Goal: Task Accomplishment & Management: Complete application form

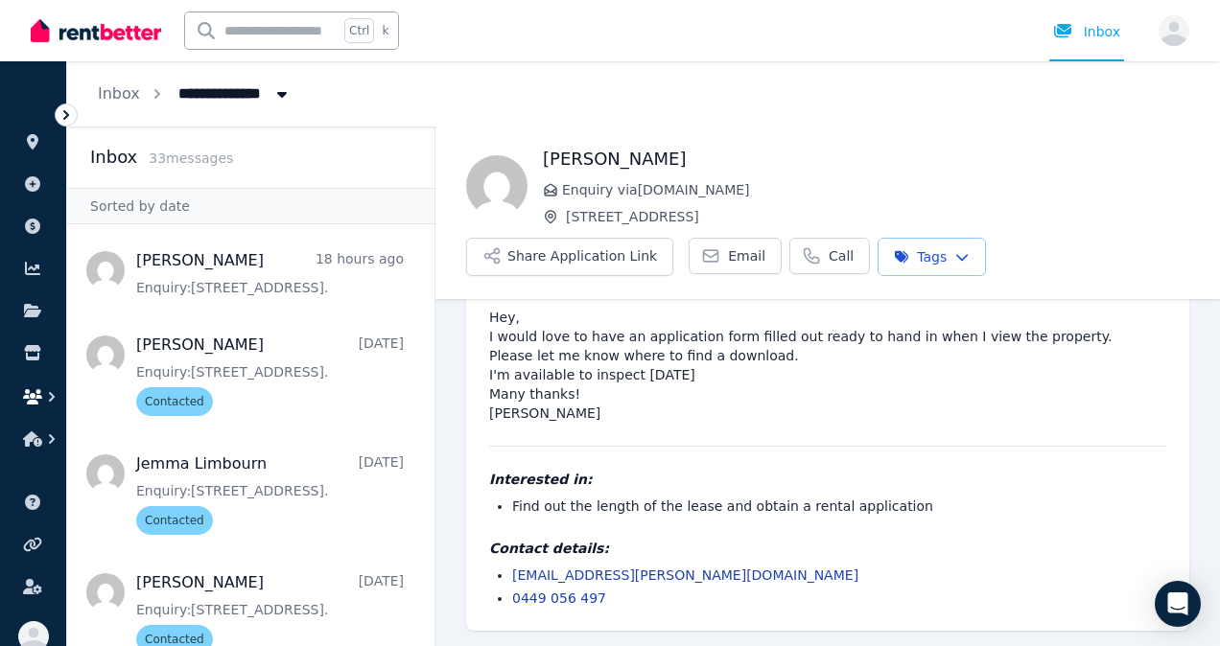
click at [41, 391] on icon "button" at bounding box center [32, 396] width 19 height 15
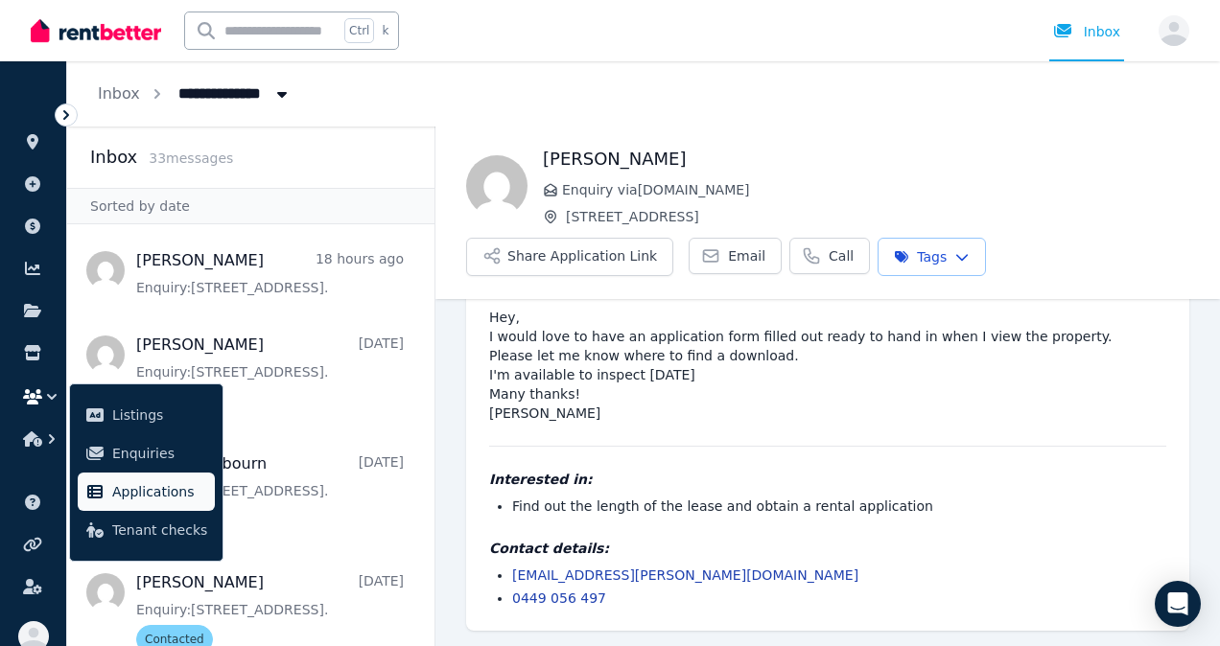
click at [128, 492] on span "Applications" at bounding box center [159, 491] width 95 height 23
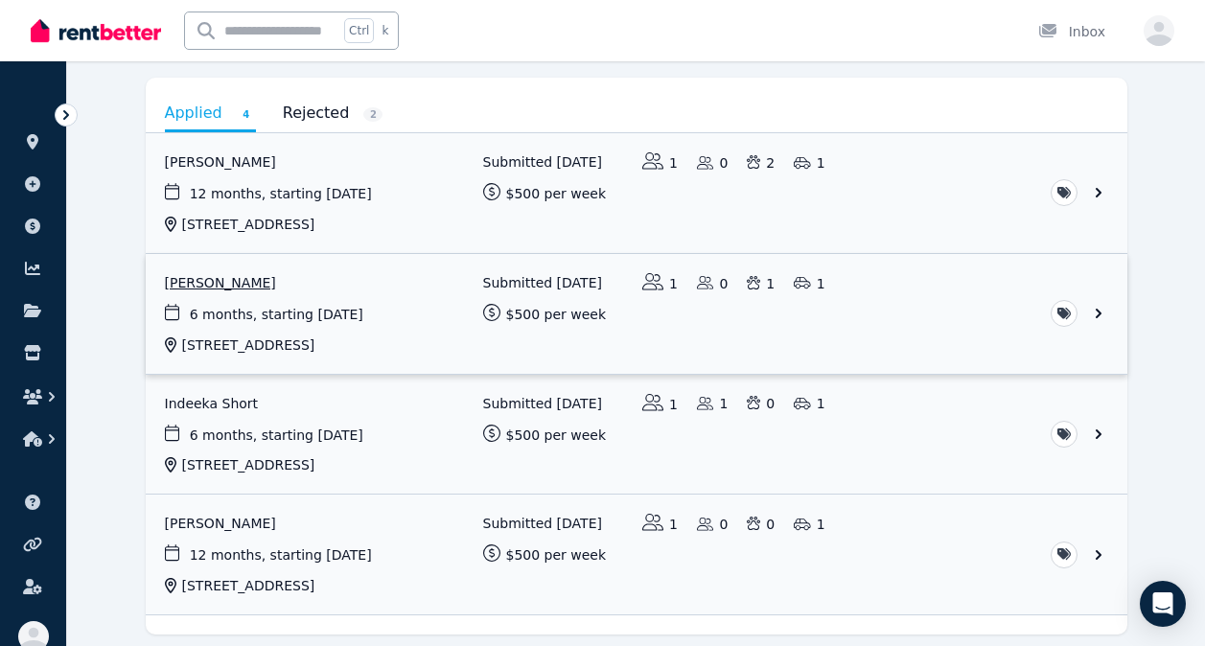
scroll to position [237, 0]
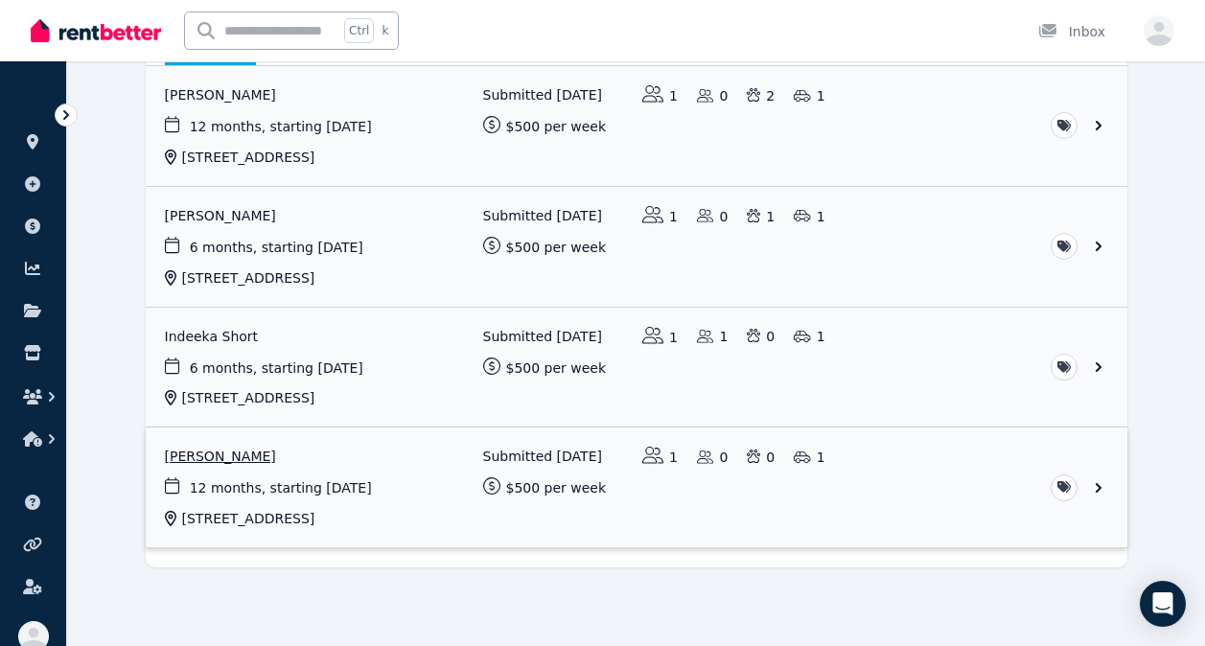
click at [238, 454] on link "View application: Carole Thomson" at bounding box center [637, 488] width 982 height 120
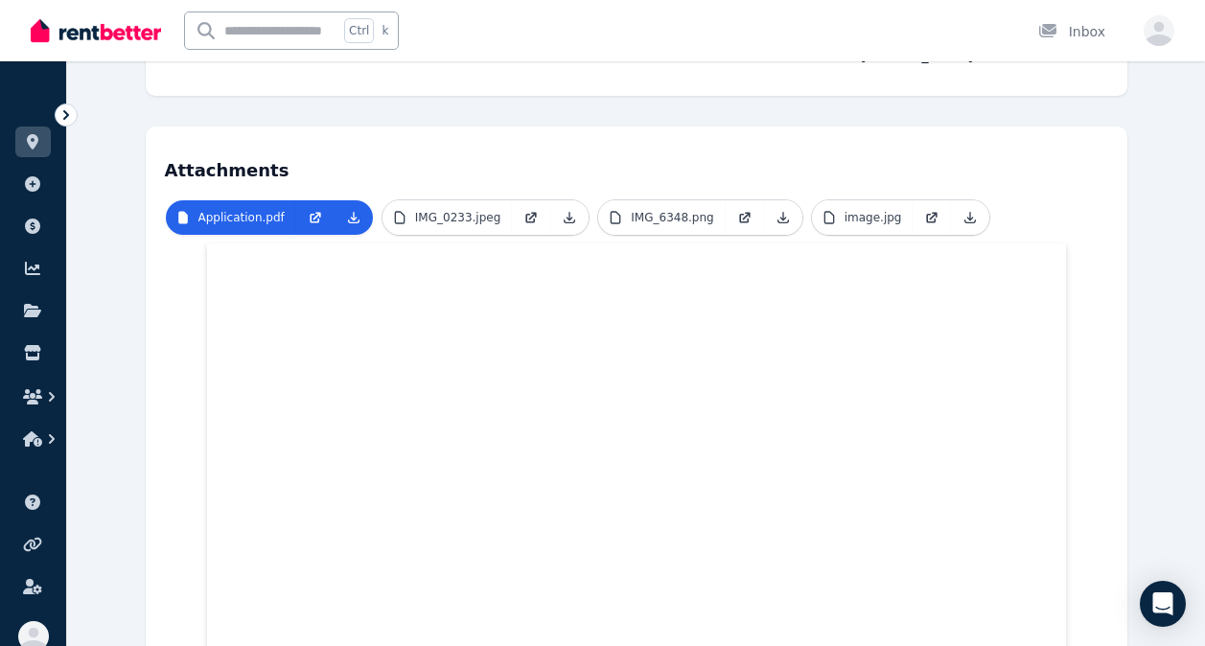
scroll to position [419, 0]
click at [524, 208] on icon at bounding box center [531, 215] width 15 height 15
click at [245, 208] on p "Application.pdf" at bounding box center [242, 215] width 86 height 15
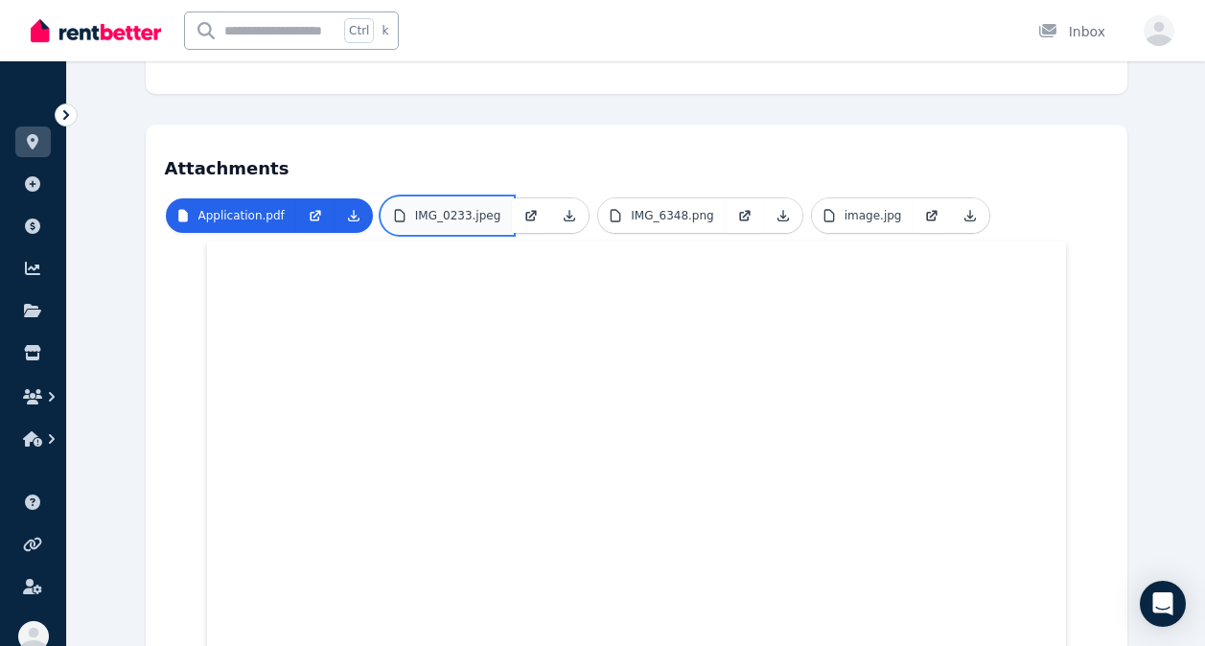
click at [448, 208] on p "IMG_0233.jpeg" at bounding box center [458, 215] width 86 height 15
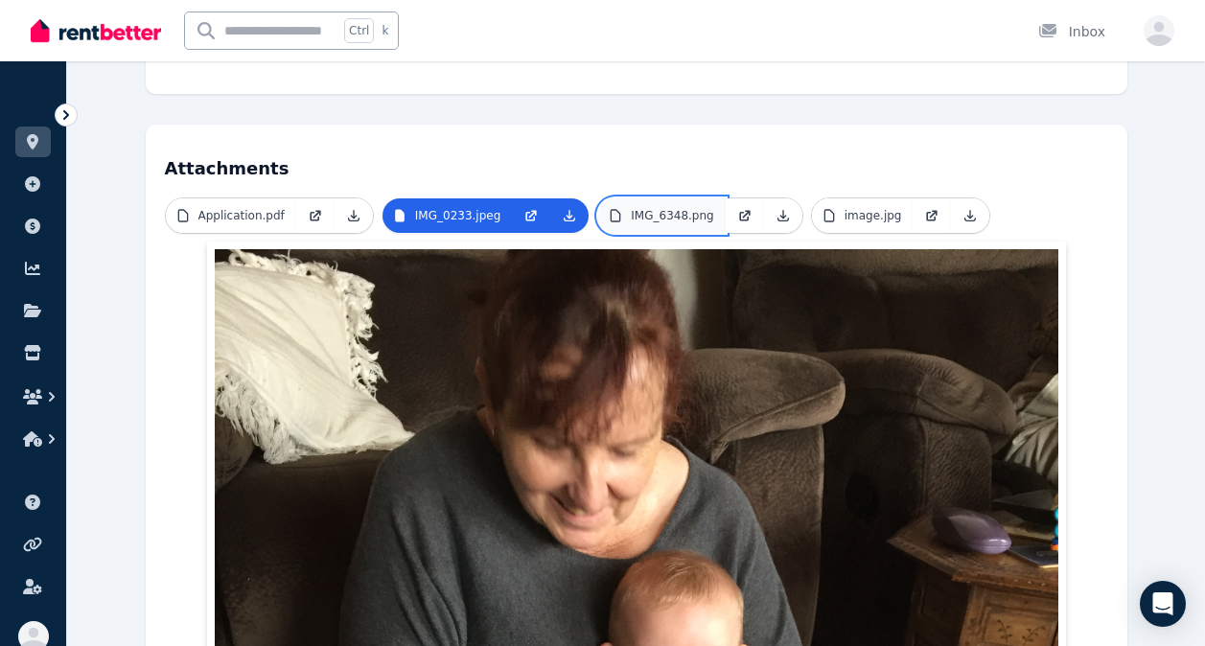
click at [678, 208] on p "IMG_6348.png" at bounding box center [672, 215] width 82 height 15
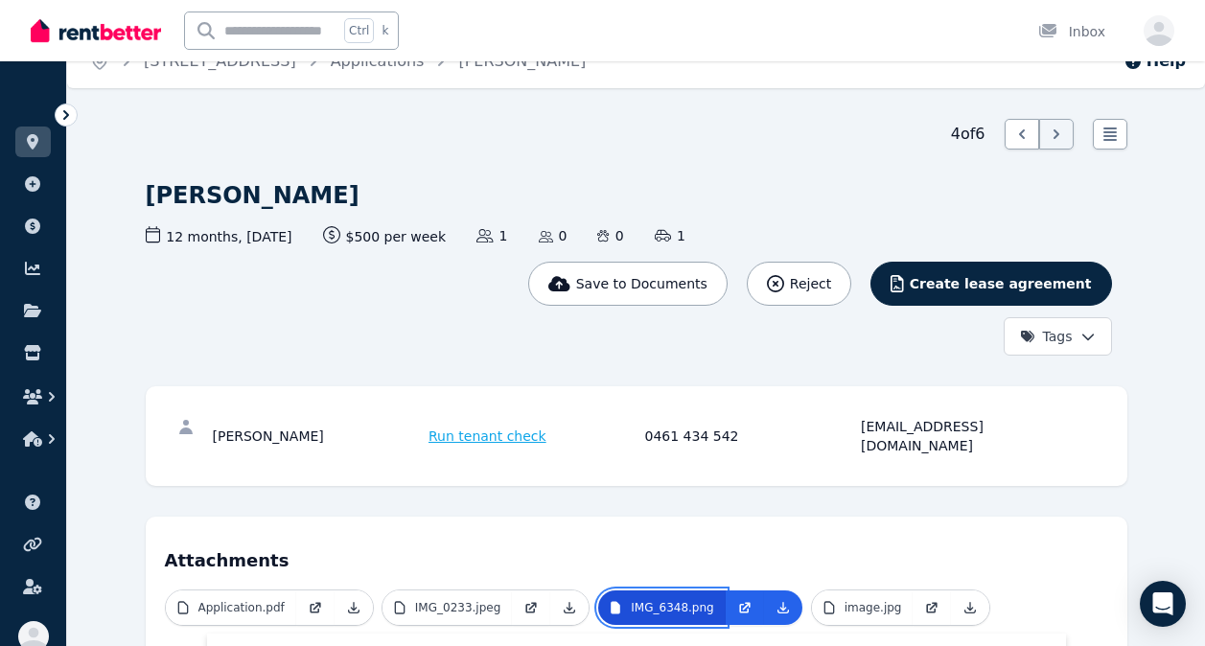
scroll to position [0, 0]
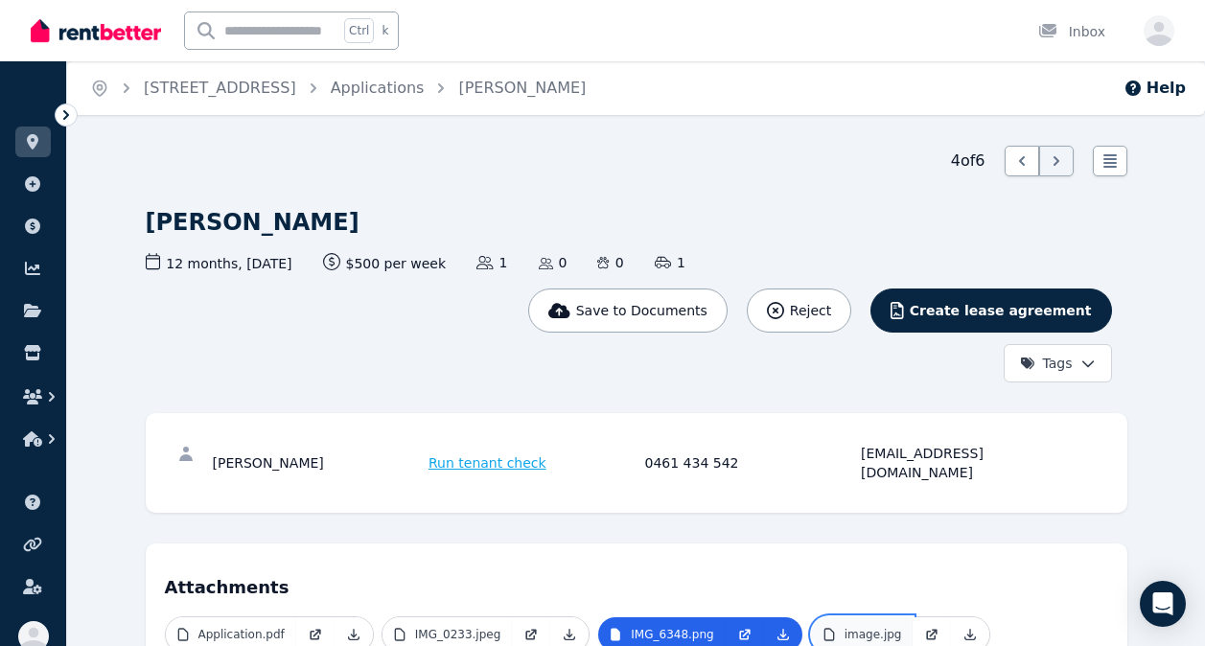
click at [845, 627] on p "image.jpg" at bounding box center [874, 634] width 58 height 15
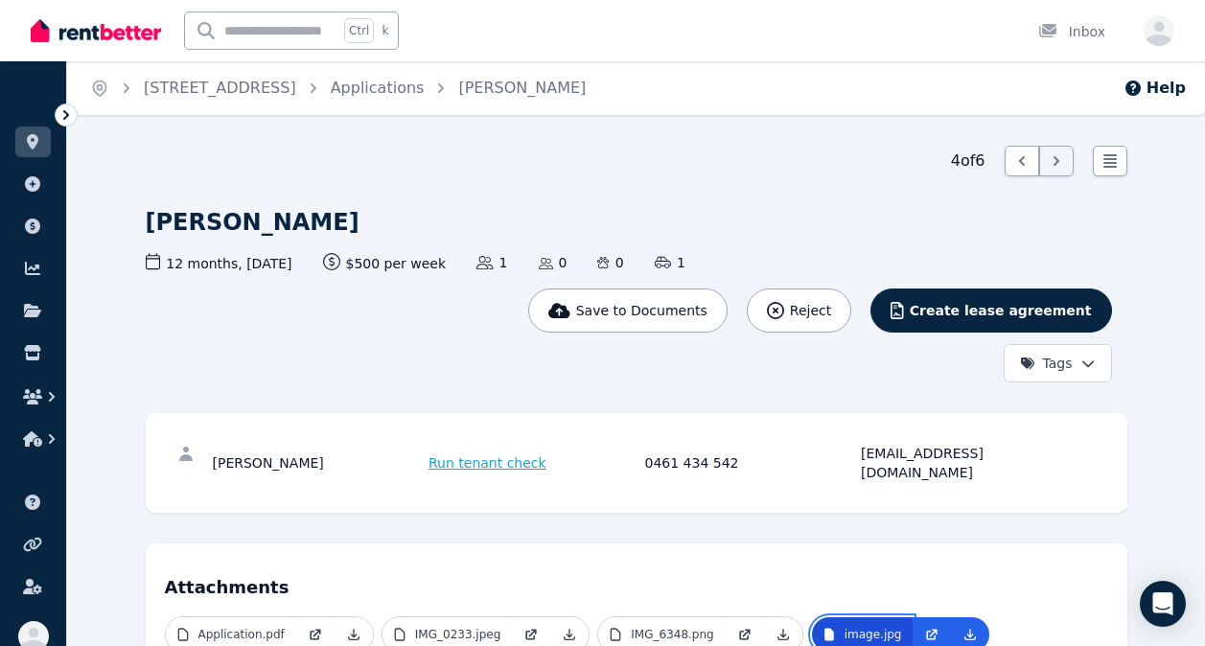
click at [845, 627] on p "image.jpg" at bounding box center [874, 634] width 58 height 15
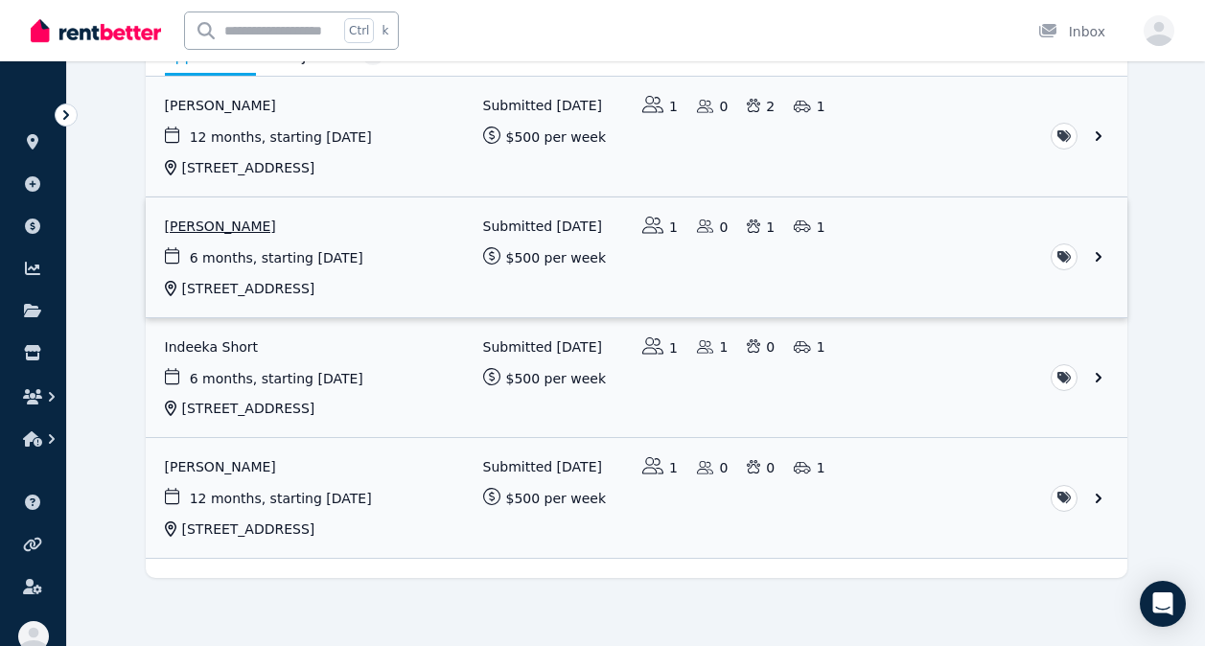
scroll to position [229, 0]
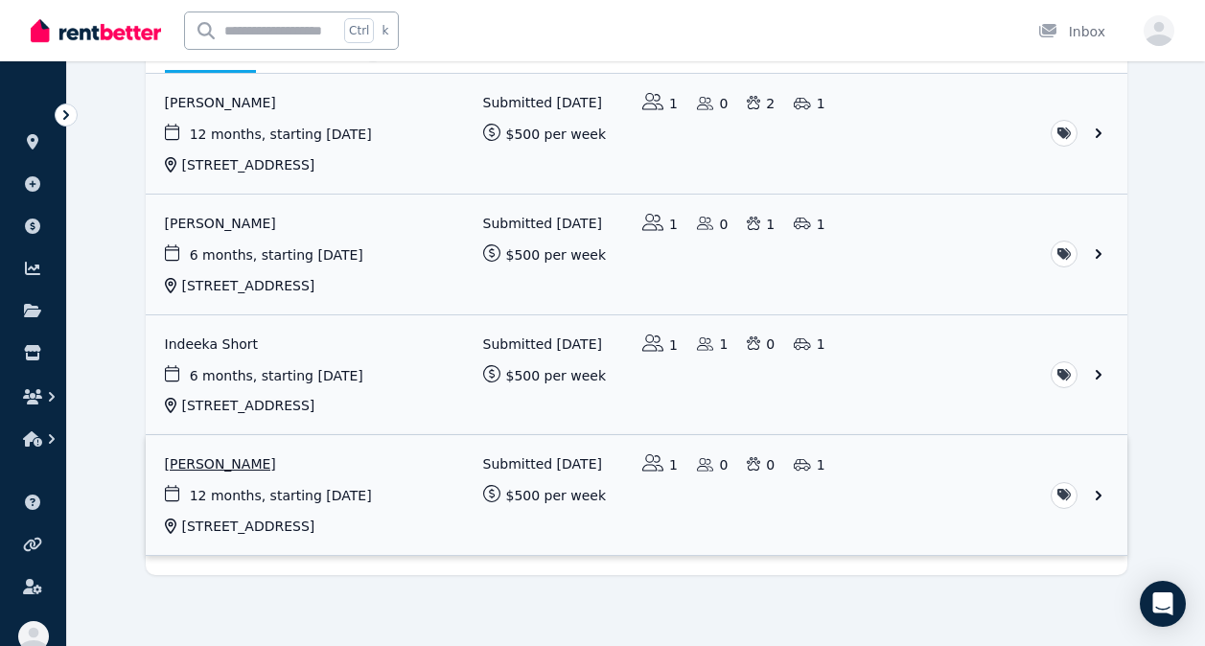
click at [216, 460] on link "View application: Carole Thomson" at bounding box center [637, 495] width 982 height 120
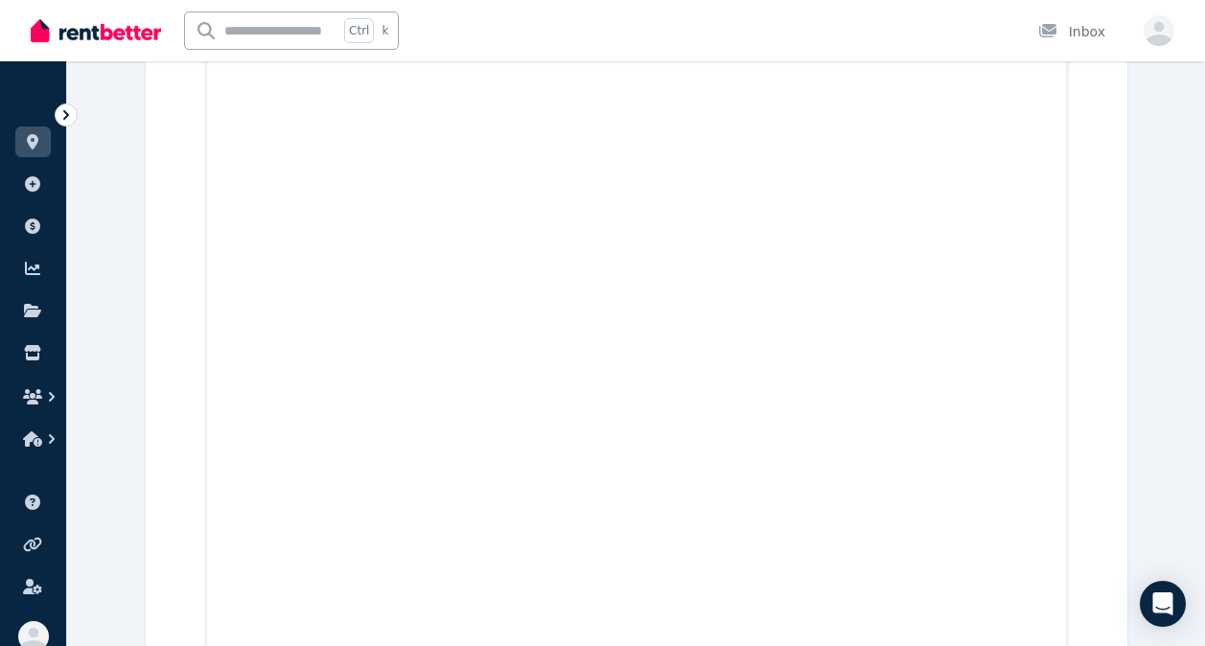
scroll to position [1407, 0]
